Goal: Transaction & Acquisition: Purchase product/service

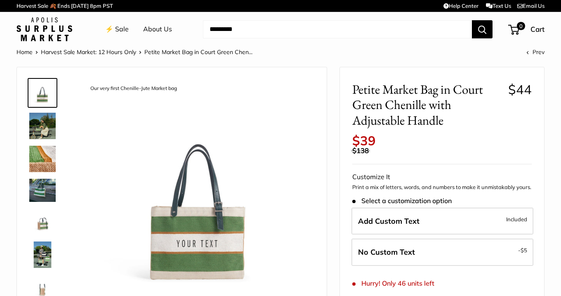
click at [35, 125] on img at bounding box center [42, 126] width 26 height 26
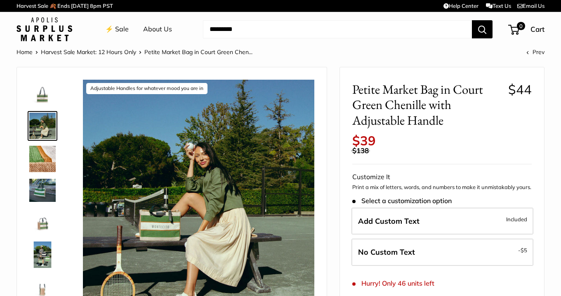
click at [41, 96] on img at bounding box center [42, 93] width 26 height 26
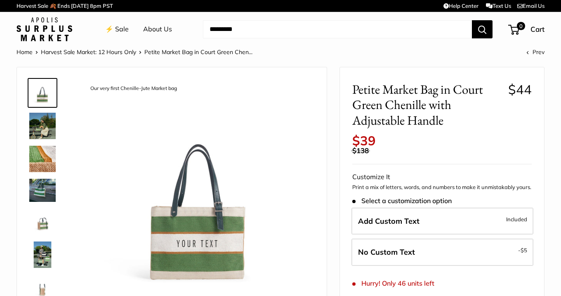
click at [40, 197] on img at bounding box center [42, 189] width 26 height 23
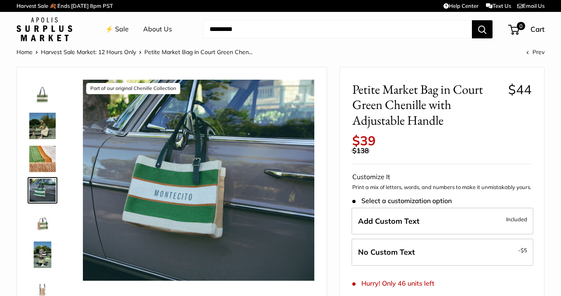
click at [41, 228] on img at bounding box center [42, 221] width 26 height 26
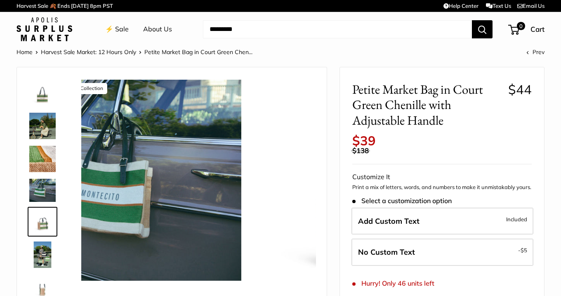
scroll to position [22, 0]
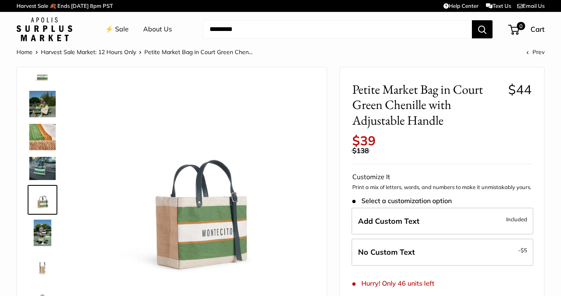
click at [40, 267] on img at bounding box center [42, 265] width 26 height 26
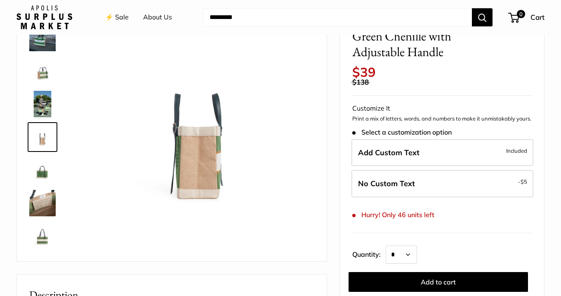
scroll to position [106, 0]
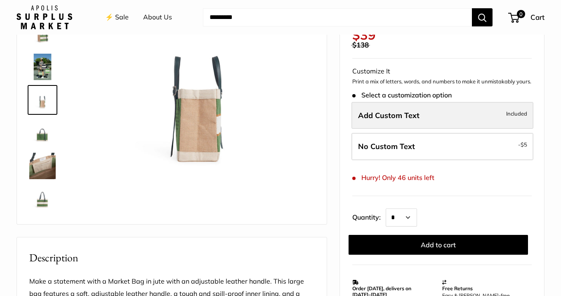
click at [432, 119] on label "Add Custom Text Included" at bounding box center [442, 115] width 182 height 27
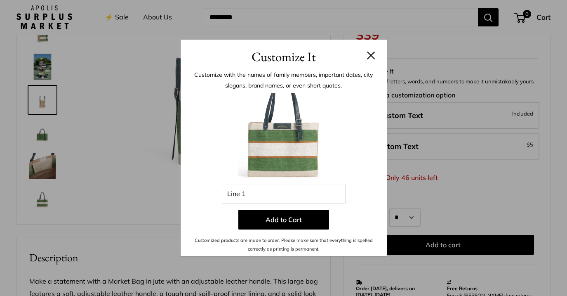
click at [368, 57] on button at bounding box center [371, 55] width 8 height 8
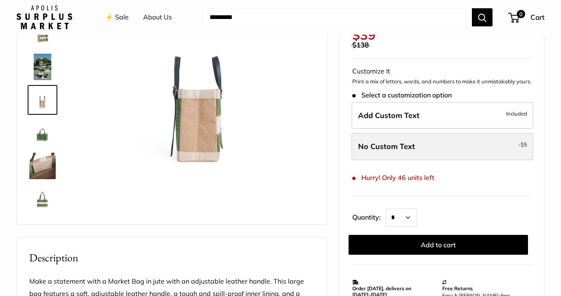
click at [397, 147] on span "No Custom Text" at bounding box center [386, 145] width 57 height 9
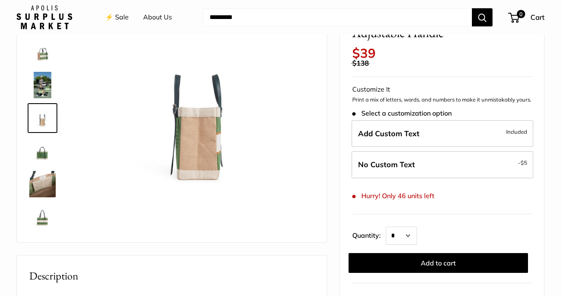
scroll to position [91, 0]
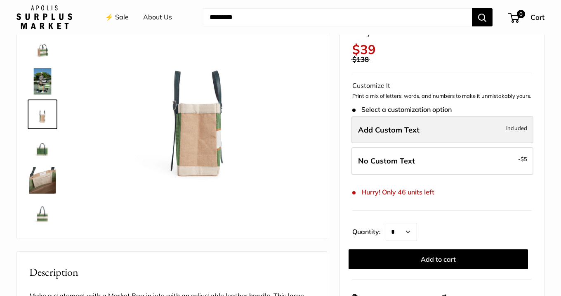
click at [413, 127] on span "Add Custom Text" at bounding box center [388, 129] width 61 height 9
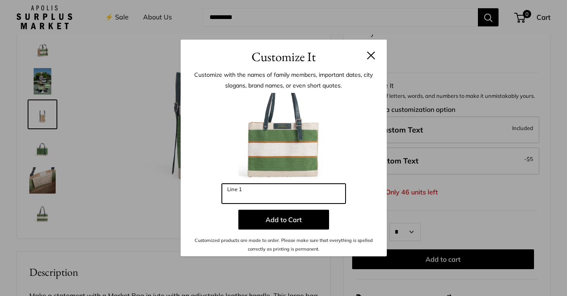
click at [305, 186] on input "Line 1" at bounding box center [284, 193] width 124 height 20
type input "*********"
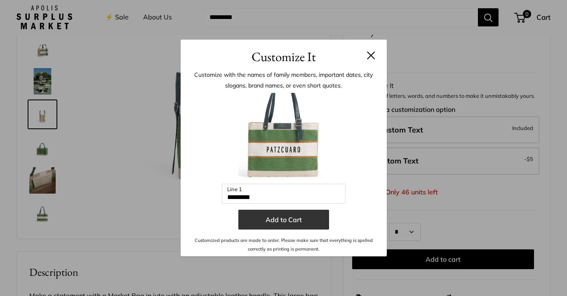
click at [302, 221] on button "Add to Cart" at bounding box center [283, 219] width 91 height 20
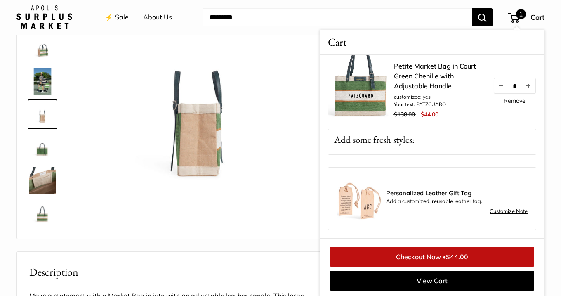
scroll to position [0, 0]
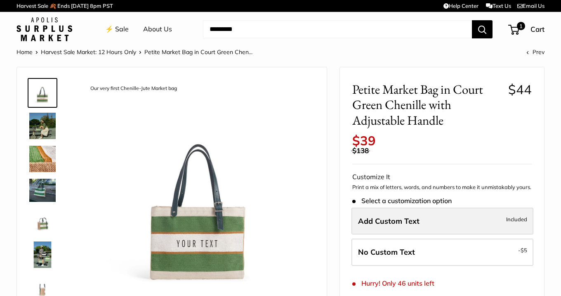
click at [395, 222] on span "Add Custom Text" at bounding box center [388, 220] width 61 height 9
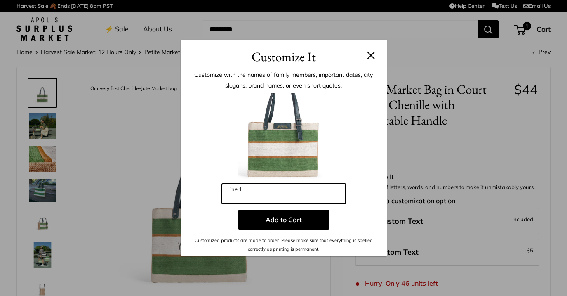
click at [276, 194] on input "Line 1" at bounding box center [284, 193] width 124 height 20
click at [286, 196] on input "**********" at bounding box center [284, 193] width 124 height 20
type input "*"
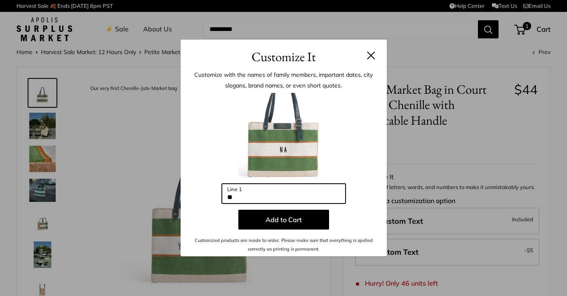
type input "*"
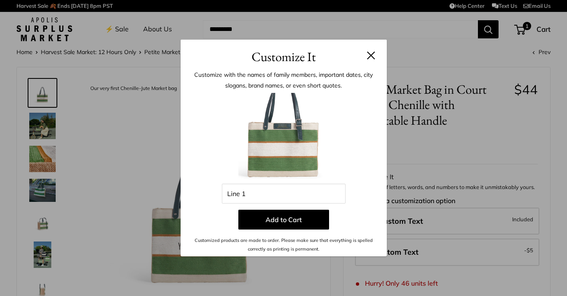
click at [373, 57] on button at bounding box center [371, 55] width 8 height 8
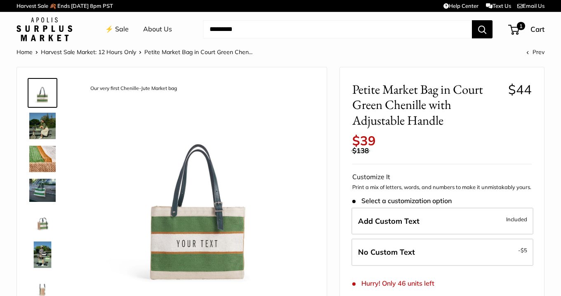
click at [43, 156] on img at bounding box center [42, 158] width 26 height 26
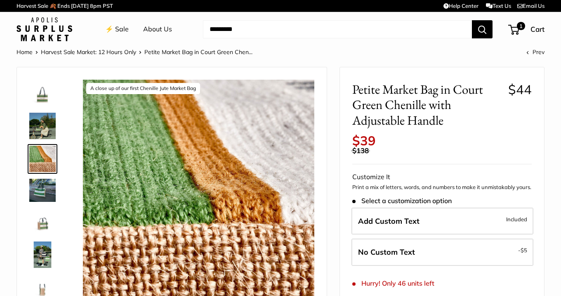
click at [44, 230] on img at bounding box center [42, 221] width 26 height 26
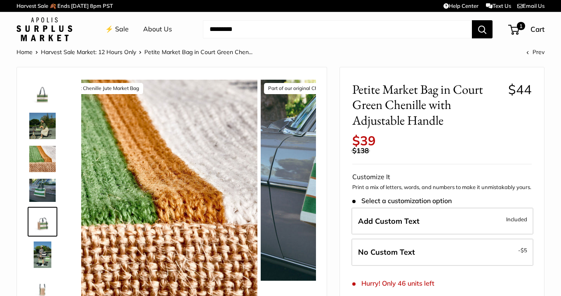
scroll to position [22, 0]
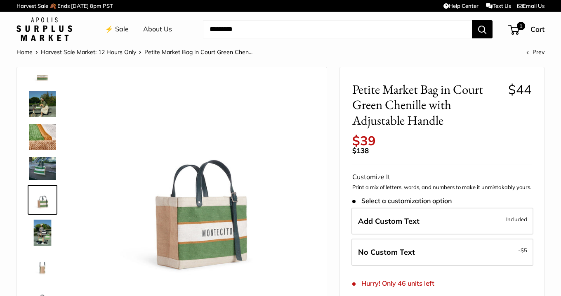
click at [43, 239] on img at bounding box center [42, 232] width 26 height 26
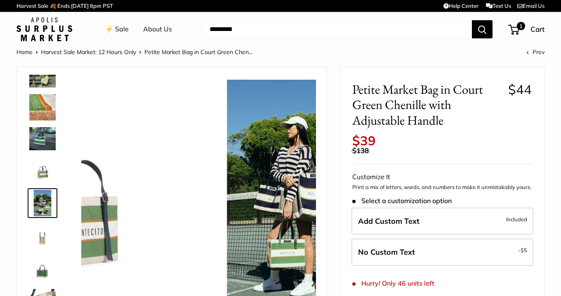
scroll to position [55, 0]
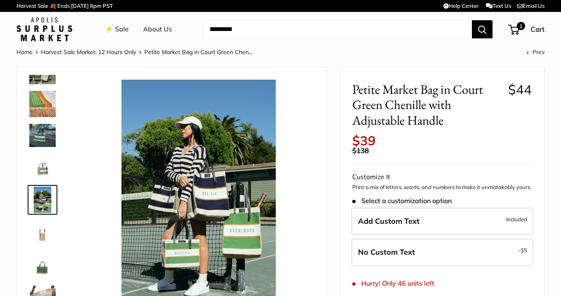
click at [43, 271] on img at bounding box center [42, 265] width 26 height 26
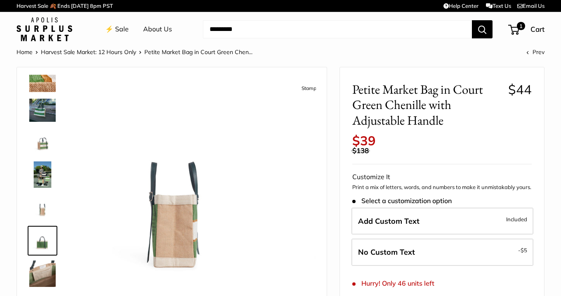
scroll to position [82, 0]
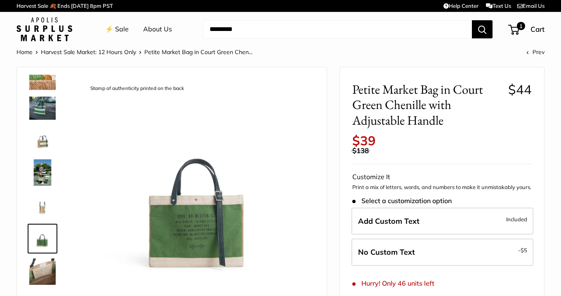
click at [43, 277] on img at bounding box center [42, 271] width 26 height 26
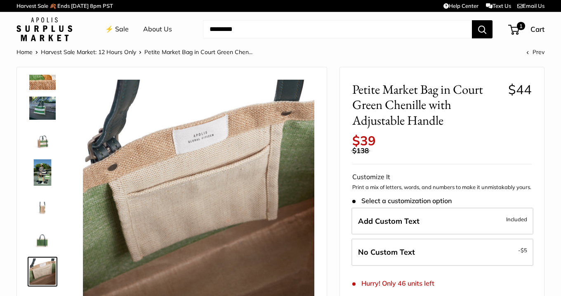
click at [42, 235] on img at bounding box center [42, 238] width 26 height 26
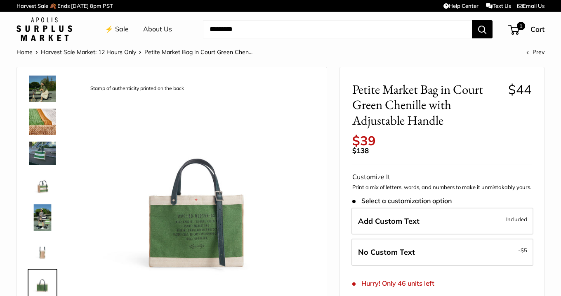
scroll to position [0, 0]
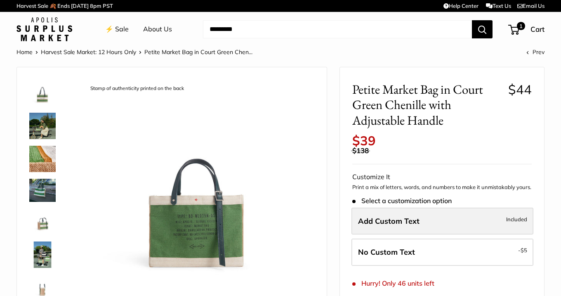
click at [384, 212] on label "Add Custom Text Included" at bounding box center [442, 220] width 182 height 27
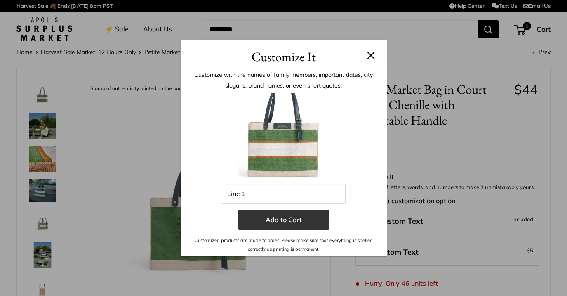
click at [282, 217] on button "Add to Cart" at bounding box center [283, 219] width 91 height 20
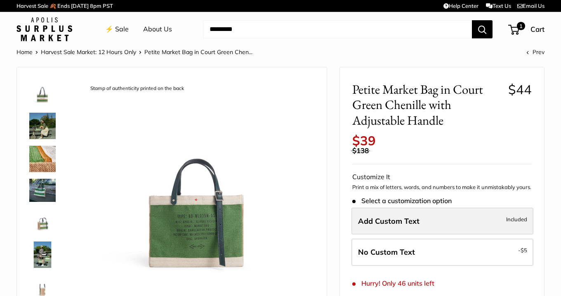
click at [388, 216] on span "Add Custom Text" at bounding box center [388, 220] width 61 height 9
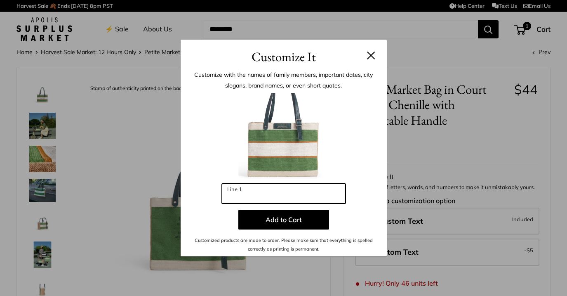
click at [268, 198] on input "Line 1" at bounding box center [284, 193] width 124 height 20
type input "*"
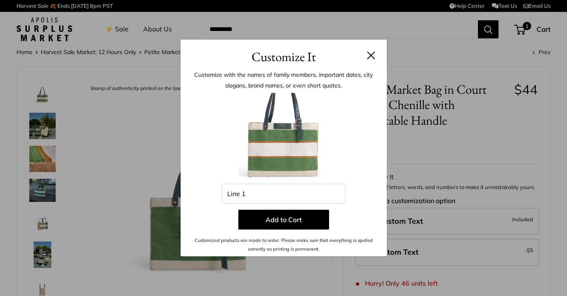
click at [372, 56] on button at bounding box center [371, 55] width 8 height 8
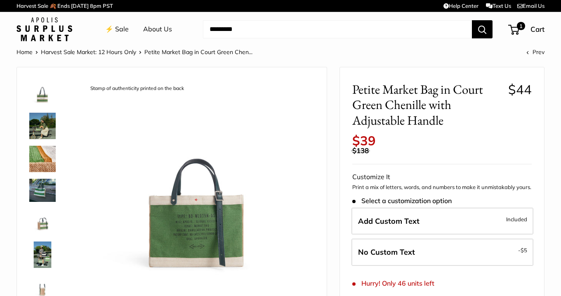
click at [42, 123] on img at bounding box center [42, 126] width 26 height 26
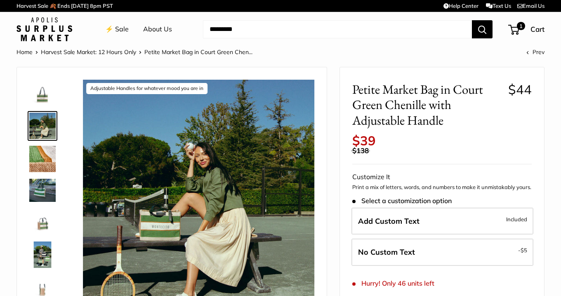
click at [36, 165] on img at bounding box center [42, 158] width 26 height 26
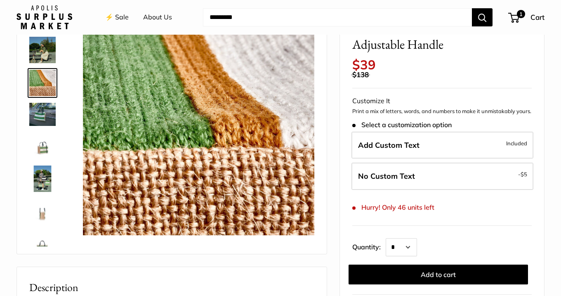
scroll to position [62, 0]
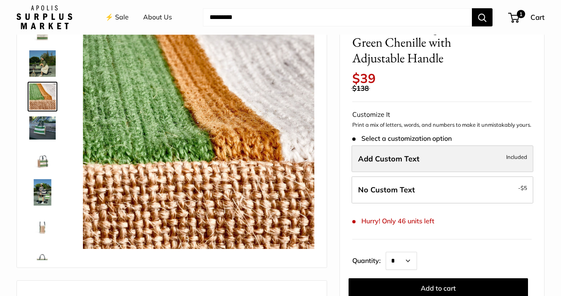
click at [418, 164] on label "Add Custom Text Included" at bounding box center [442, 158] width 182 height 27
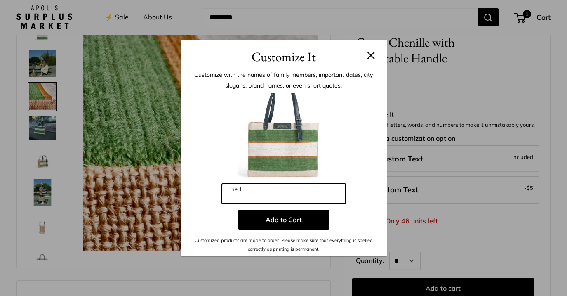
click at [280, 197] on input "Line 1" at bounding box center [284, 193] width 124 height 20
type input "*"
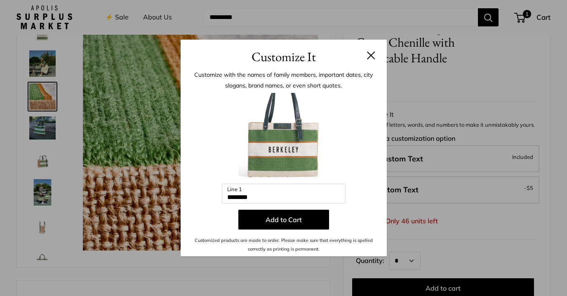
click at [372, 54] on button at bounding box center [371, 55] width 8 height 8
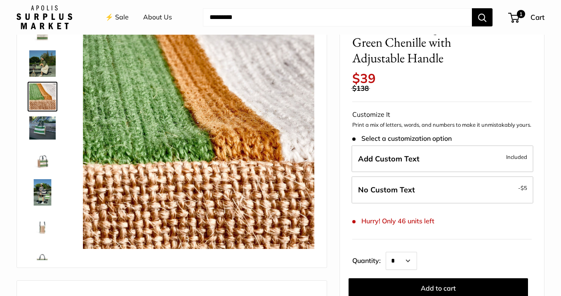
scroll to position [0, 0]
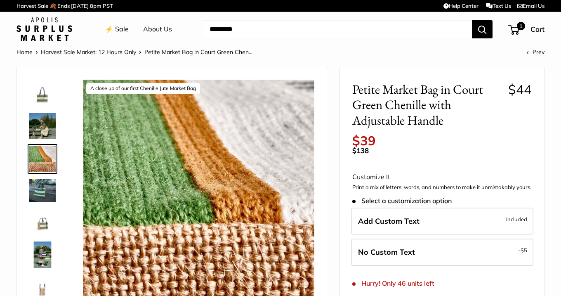
click at [46, 119] on img at bounding box center [42, 126] width 26 height 26
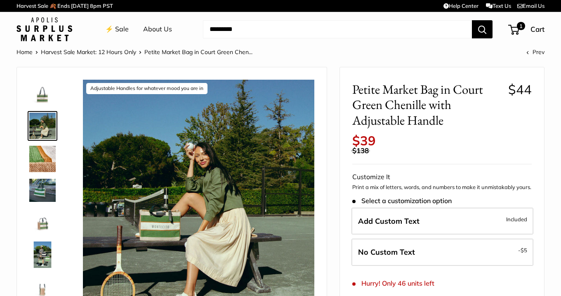
click at [38, 185] on img at bounding box center [42, 189] width 26 height 23
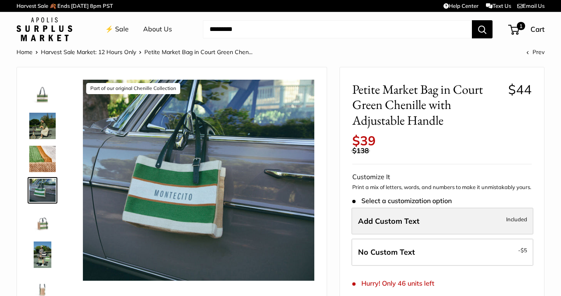
click at [413, 218] on span "Add Custom Text" at bounding box center [388, 220] width 61 height 9
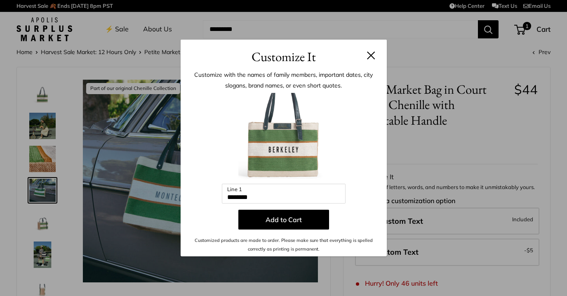
click at [367, 57] on button at bounding box center [371, 55] width 8 height 8
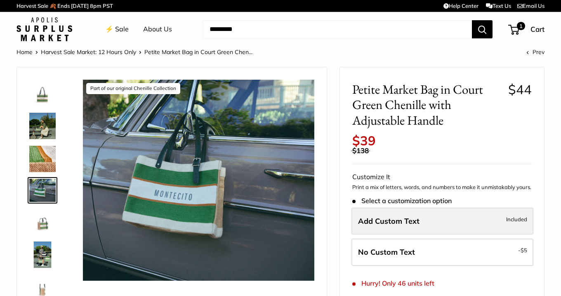
click at [387, 222] on span "Add Custom Text" at bounding box center [388, 220] width 61 height 9
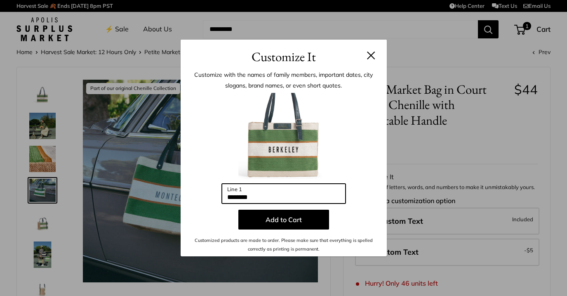
click at [284, 199] on input "********" at bounding box center [284, 193] width 124 height 20
drag, startPoint x: 284, startPoint y: 199, endPoint x: 185, endPoint y: 196, distance: 99.0
click at [185, 196] on div "Customize with the names of family members, important dates, city slogans, bran…" at bounding box center [284, 161] width 206 height 190
type input "*"
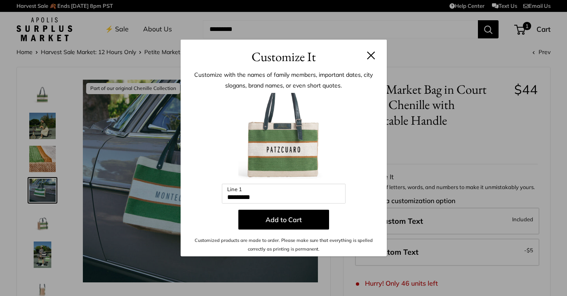
click at [202, 174] on div at bounding box center [283, 138] width 181 height 91
drag, startPoint x: 273, startPoint y: 195, endPoint x: 185, endPoint y: 188, distance: 88.1
click at [185, 188] on div "Customize with the names of family members, important dates, city slogans, bran…" at bounding box center [284, 161] width 206 height 190
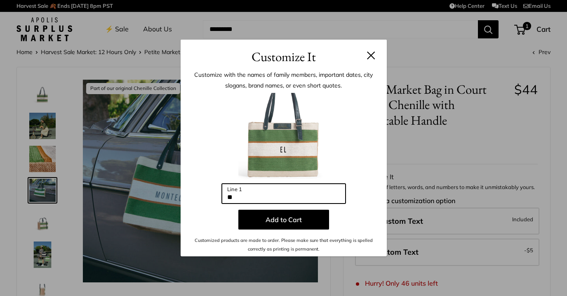
type input "*"
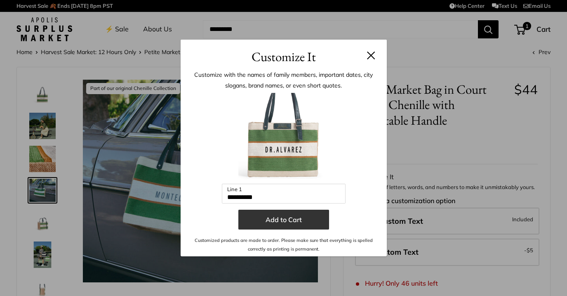
click at [288, 217] on button "Add to Cart" at bounding box center [283, 219] width 91 height 20
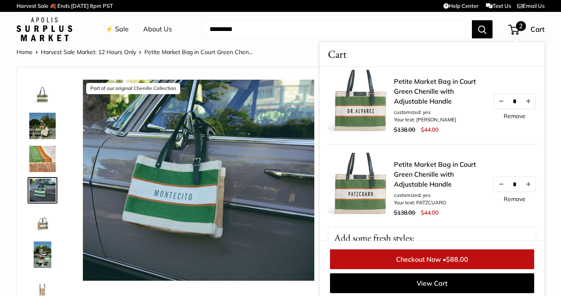
scroll to position [7, 0]
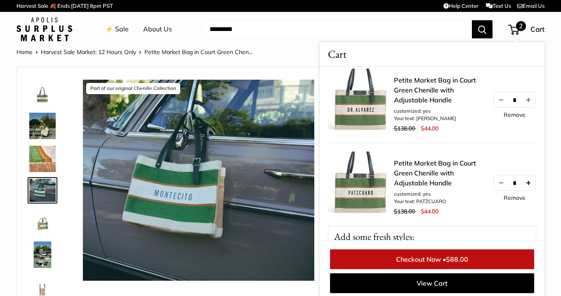
click at [522, 185] on button "Increase quantity by 1" at bounding box center [528, 182] width 14 height 15
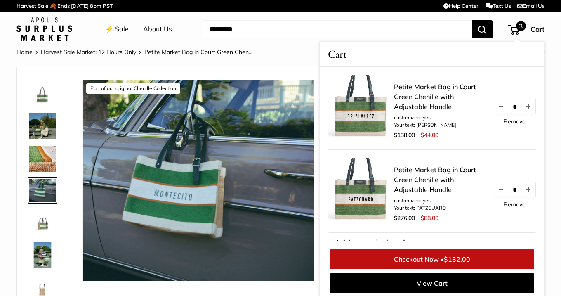
click at [504, 204] on link "Remove" at bounding box center [514, 204] width 22 height 6
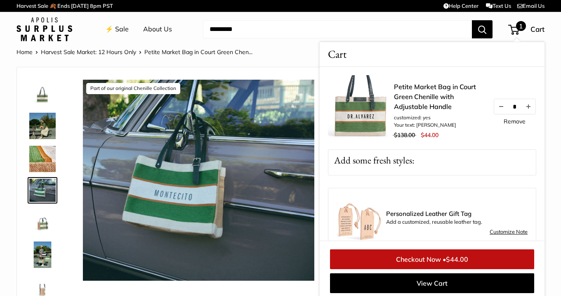
click at [494, 190] on div "Petite Market Bag in Court Green Chenille with Adjustable Handle customized: ye…" at bounding box center [431, 154] width 225 height 174
click at [494, 106] on button "Decrease quantity by 1" at bounding box center [501, 106] width 14 height 15
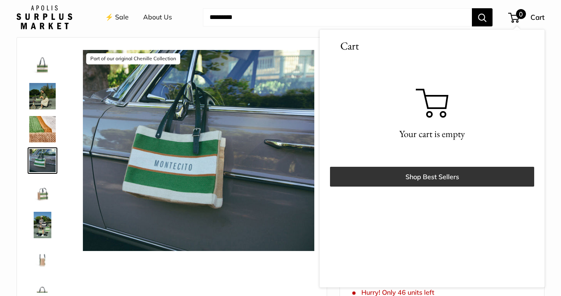
scroll to position [0, 0]
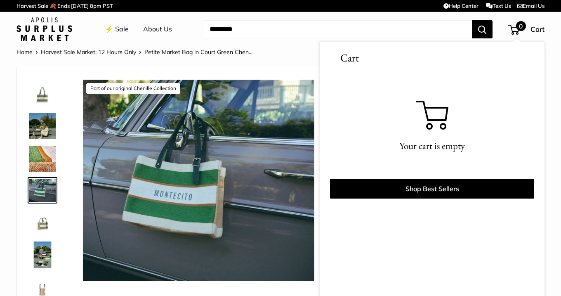
click at [323, 163] on div "Cart Your cart is empty Shop Best Sellers" at bounding box center [431, 125] width 225 height 167
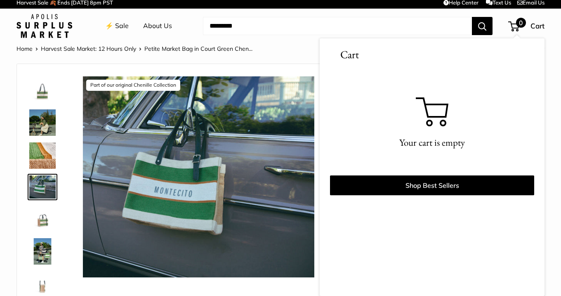
click at [184, 193] on img at bounding box center [198, 176] width 231 height 200
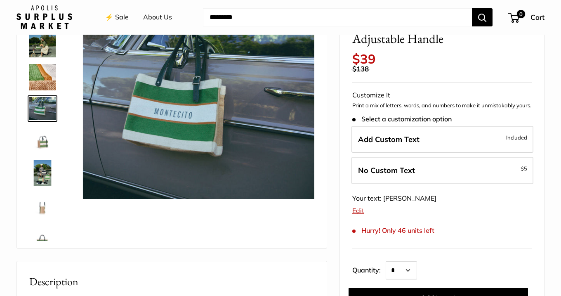
click at [403, 197] on span "Your text: [PERSON_NAME]" at bounding box center [394, 198] width 84 height 8
click at [429, 198] on div "Your text: DR.ALVAREZ Edit Save or Share" at bounding box center [441, 204] width 179 height 25
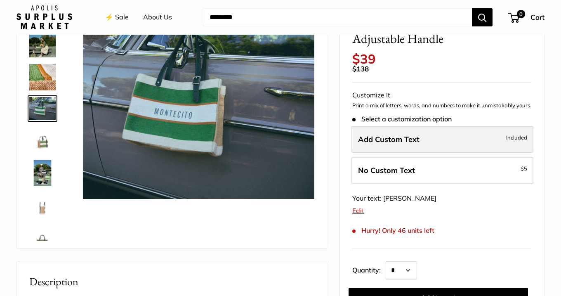
click at [498, 135] on label "Add Custom Text Included" at bounding box center [442, 139] width 182 height 27
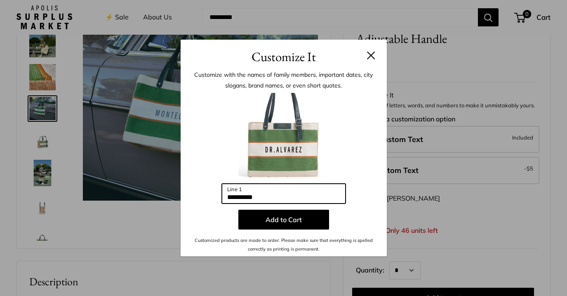
drag, startPoint x: 271, startPoint y: 195, endPoint x: 178, endPoint y: 192, distance: 92.8
click at [178, 192] on div "**********" at bounding box center [283, 148] width 567 height 296
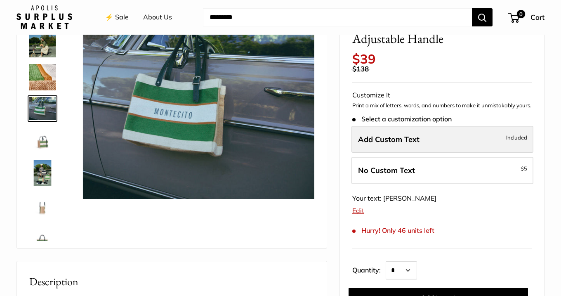
click at [367, 138] on span "Add Custom Text" at bounding box center [388, 138] width 61 height 9
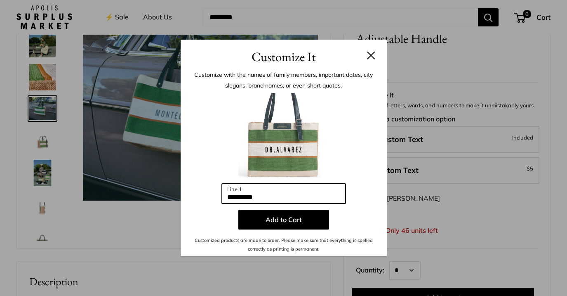
drag, startPoint x: 269, startPoint y: 196, endPoint x: 209, endPoint y: 195, distance: 59.4
click at [210, 196] on div "**********" at bounding box center [283, 173] width 181 height 160
type input "*"
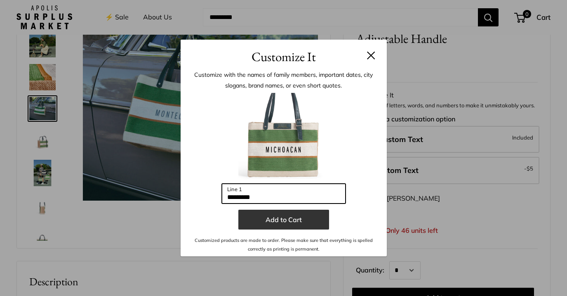
type input "*********"
click at [288, 225] on button "Add to Cart" at bounding box center [283, 219] width 91 height 20
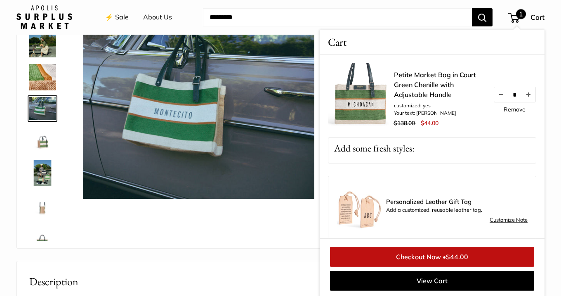
scroll to position [15, 0]
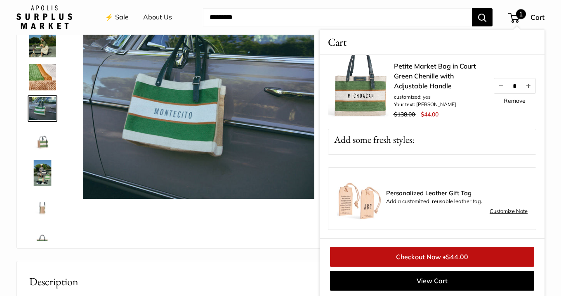
click at [426, 256] on link "Checkout Now • $44.00" at bounding box center [432, 256] width 204 height 20
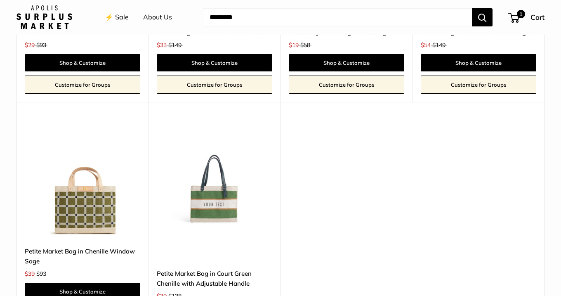
scroll to position [1768, 0]
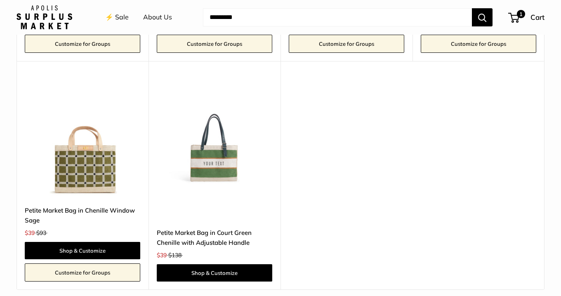
click at [246, 235] on link "Petite Market Bag in Court Green Chenille with Adjustable Handle" at bounding box center [214, 237] width 115 height 19
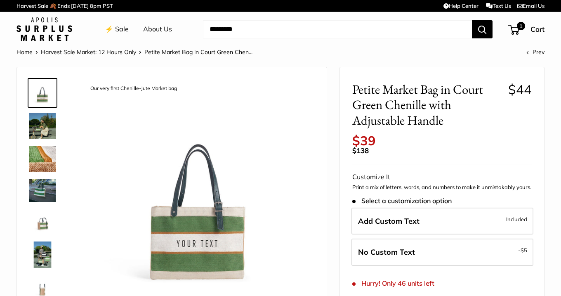
click at [35, 124] on img at bounding box center [42, 126] width 26 height 26
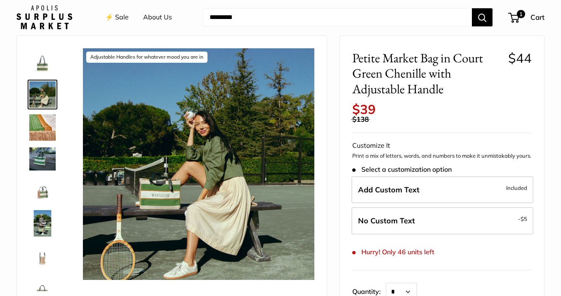
scroll to position [37, 0]
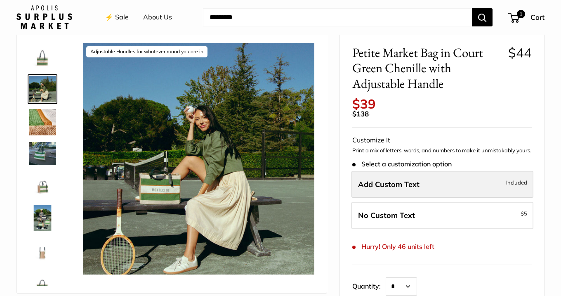
click at [424, 186] on label "Add Custom Text Included" at bounding box center [442, 184] width 182 height 27
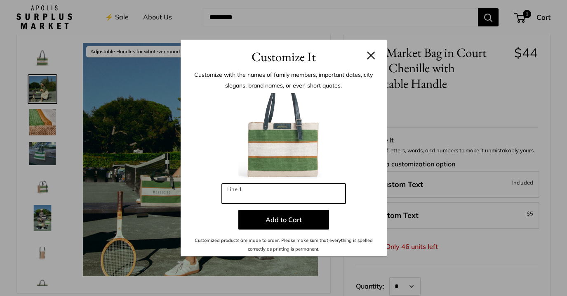
click at [286, 197] on input "Line 1" at bounding box center [284, 193] width 124 height 20
type input "*"
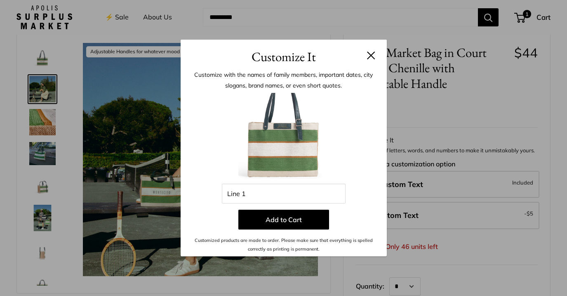
click at [373, 53] on button at bounding box center [371, 55] width 8 height 8
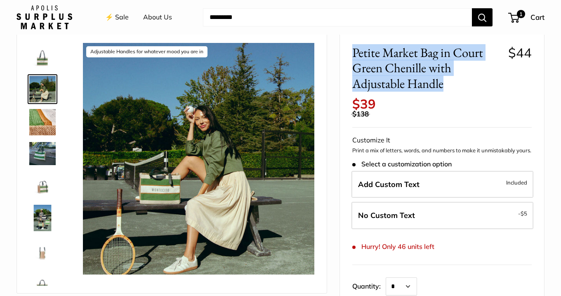
drag, startPoint x: 353, startPoint y: 52, endPoint x: 449, endPoint y: 79, distance: 99.2
click at [449, 80] on span "Petite Market Bag in Court Green Chenille with Adjustable Handle" at bounding box center [427, 68] width 150 height 46
copy span "Petite Market Bag in Court Green Chenille with Adjustable Handle"
click at [41, 209] on img at bounding box center [42, 217] width 26 height 26
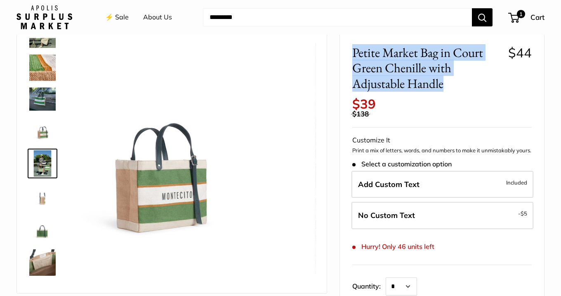
scroll to position [55, 0]
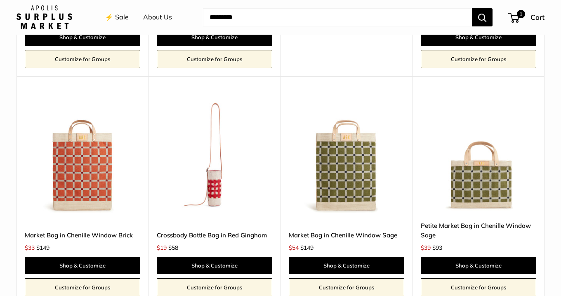
scroll to position [1816, 0]
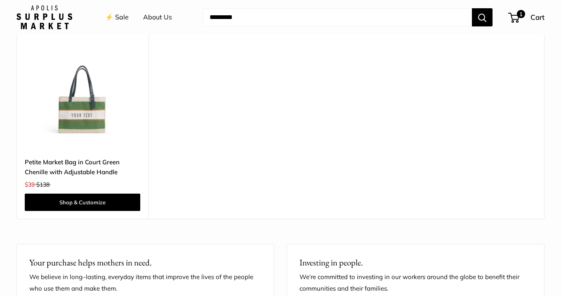
click at [103, 157] on link "Petite Market Bag in Court Green Chenille with Adjustable Handle" at bounding box center [82, 166] width 115 height 19
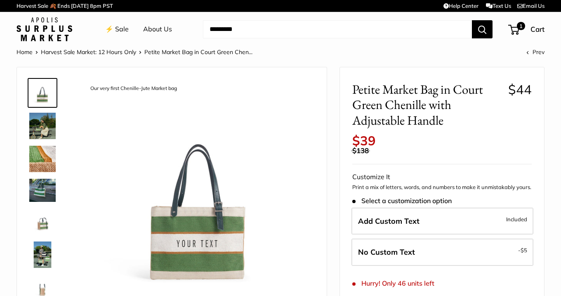
click at [47, 123] on img at bounding box center [42, 126] width 26 height 26
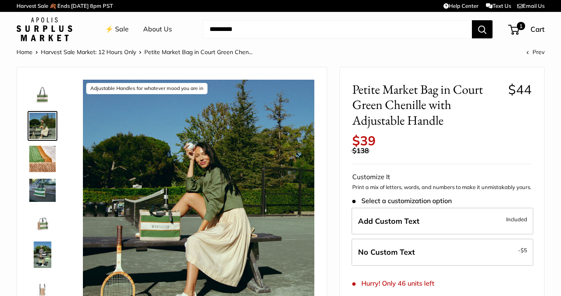
click at [40, 188] on img at bounding box center [42, 189] width 26 height 23
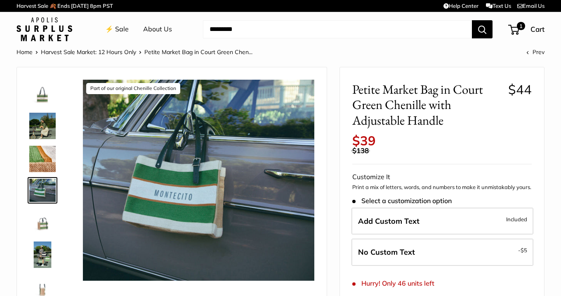
click at [49, 129] on img at bounding box center [42, 126] width 26 height 26
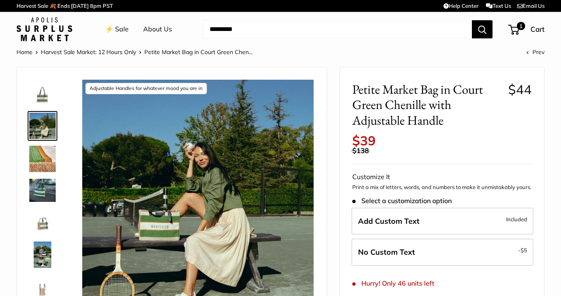
click at [47, 96] on img at bounding box center [42, 93] width 26 height 26
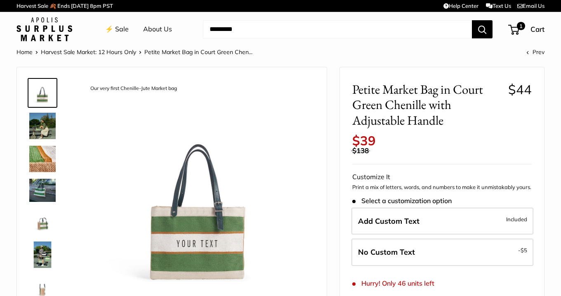
click at [46, 189] on img at bounding box center [42, 189] width 26 height 23
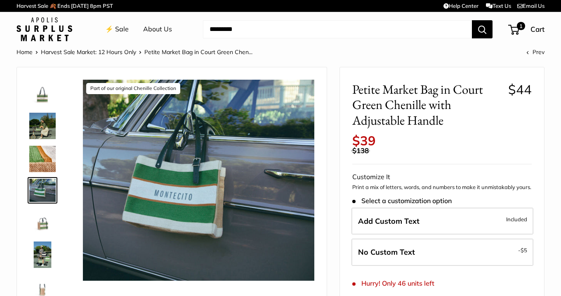
click at [45, 264] on img at bounding box center [42, 254] width 26 height 26
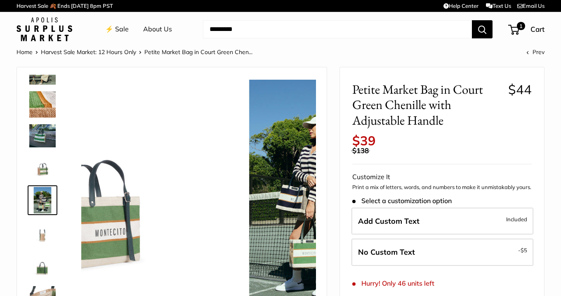
scroll to position [55, 0]
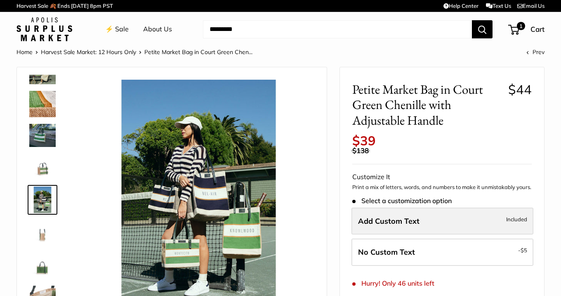
click at [437, 217] on label "Add Custom Text Included" at bounding box center [442, 220] width 182 height 27
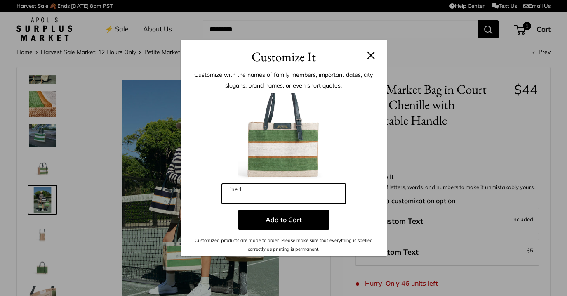
click at [246, 191] on input "Line 1" at bounding box center [284, 193] width 124 height 20
type input "**********"
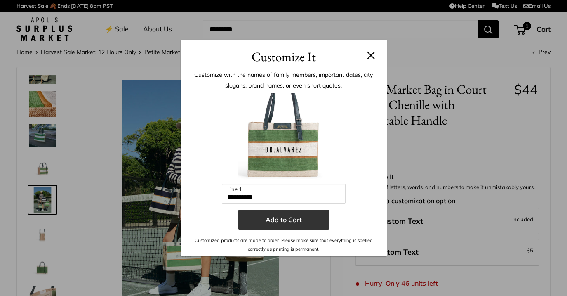
click at [308, 222] on button "Add to Cart" at bounding box center [283, 219] width 91 height 20
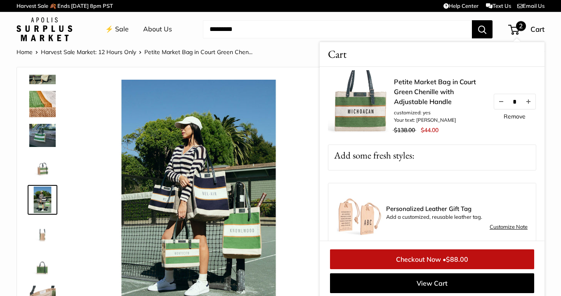
scroll to position [107, 0]
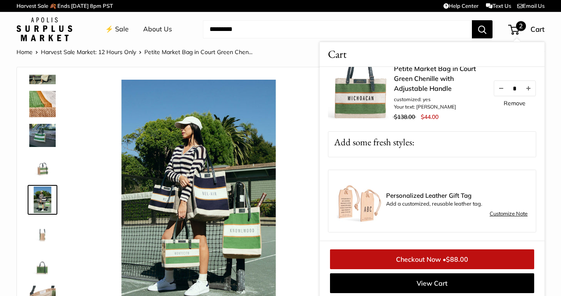
click at [494, 213] on link "Customize Note" at bounding box center [508, 214] width 38 height 10
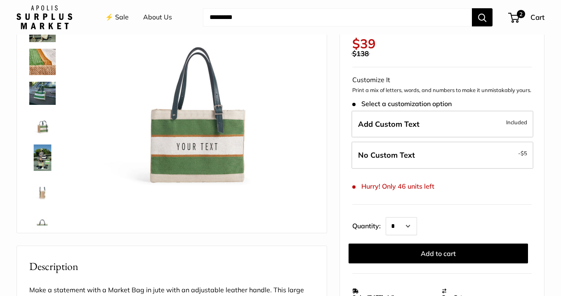
scroll to position [50, 0]
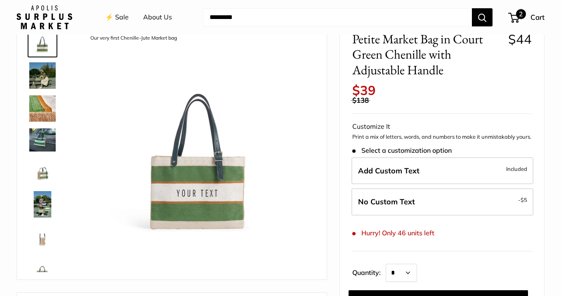
click at [531, 17] on span "Cart" at bounding box center [537, 17] width 14 height 9
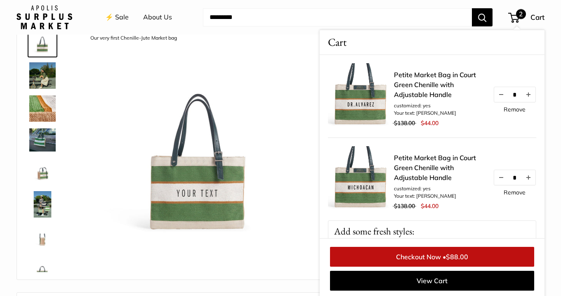
click at [426, 251] on link "Checkout Now • $88.00" at bounding box center [432, 256] width 204 height 20
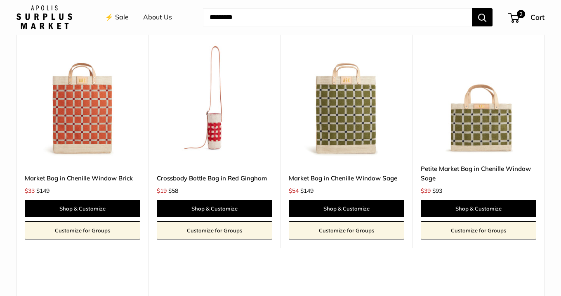
scroll to position [1585, 0]
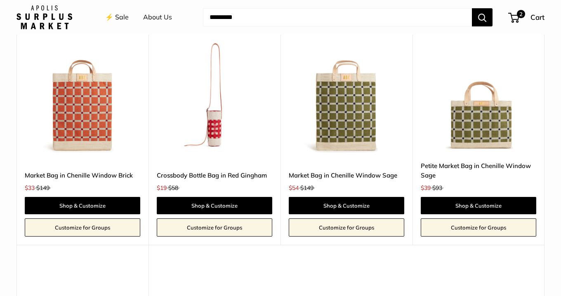
click at [0, 0] on img at bounding box center [0, 0] width 0 height 0
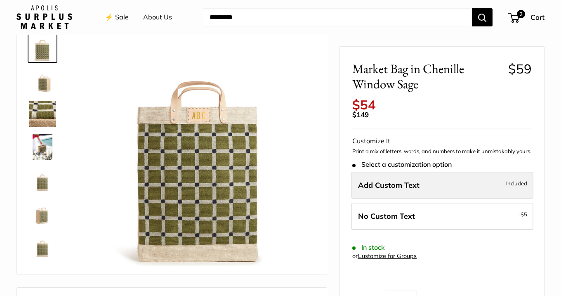
scroll to position [46, 0]
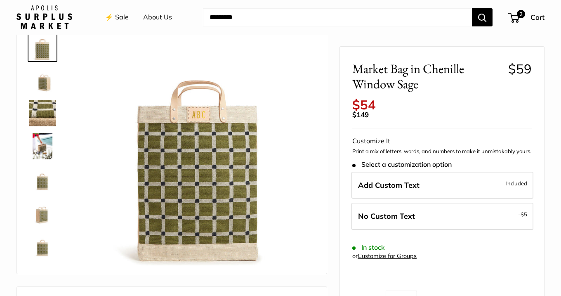
click at [43, 70] on img at bounding box center [42, 80] width 26 height 26
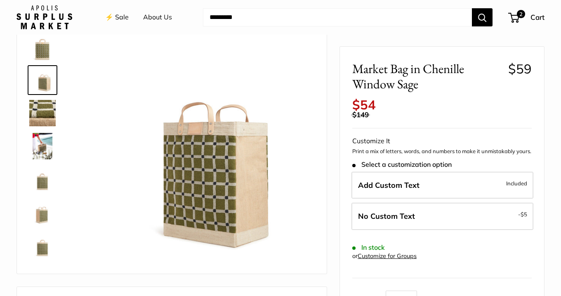
click at [38, 113] on img at bounding box center [42, 113] width 26 height 26
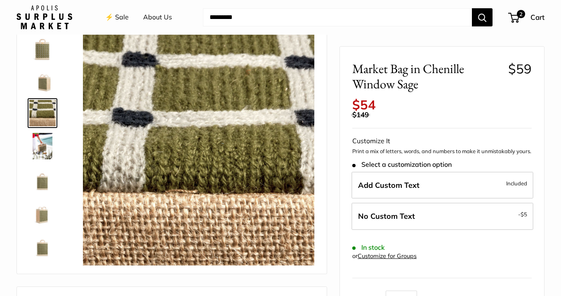
click at [39, 134] on img at bounding box center [42, 146] width 26 height 26
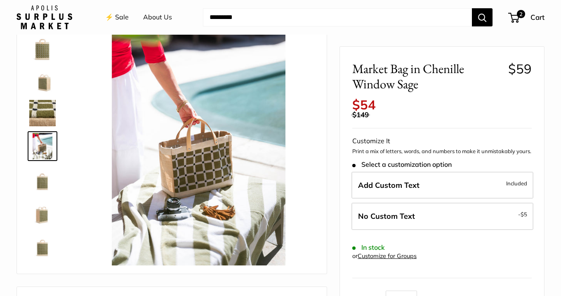
click at [39, 181] on img at bounding box center [42, 179] width 26 height 26
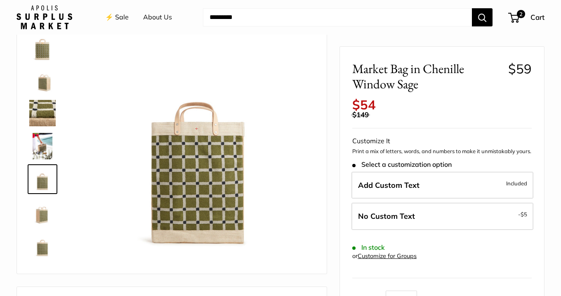
click at [40, 220] on img at bounding box center [42, 212] width 26 height 26
